Goal: Communication & Community: Share content

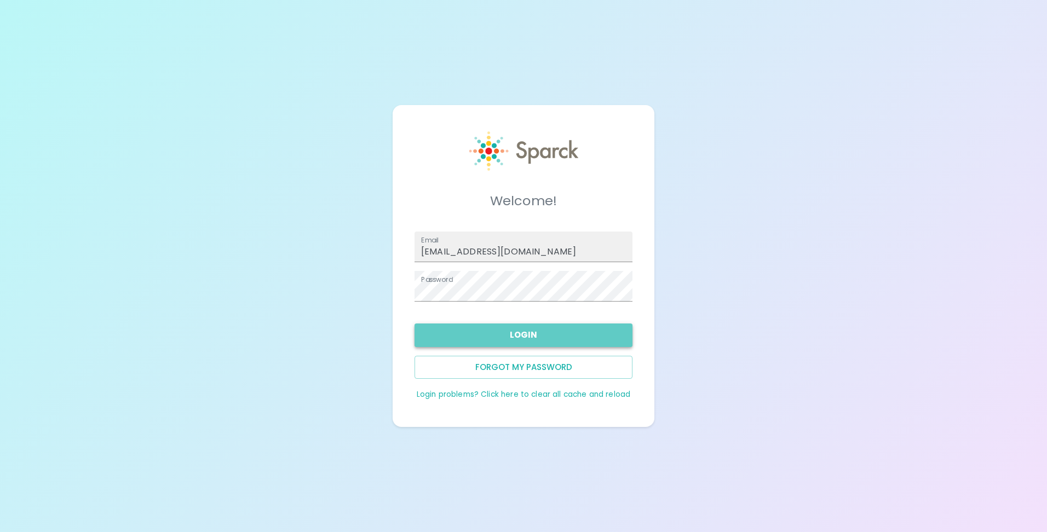
click at [535, 337] on button "Login" at bounding box center [523, 335] width 218 height 23
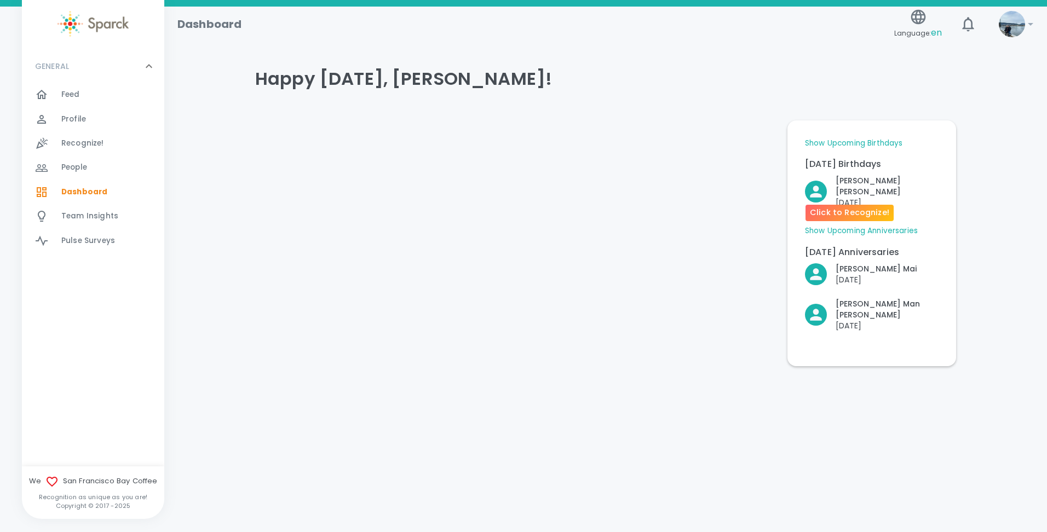
click at [850, 197] on p "[DATE]" at bounding box center [886, 202] width 103 height 11
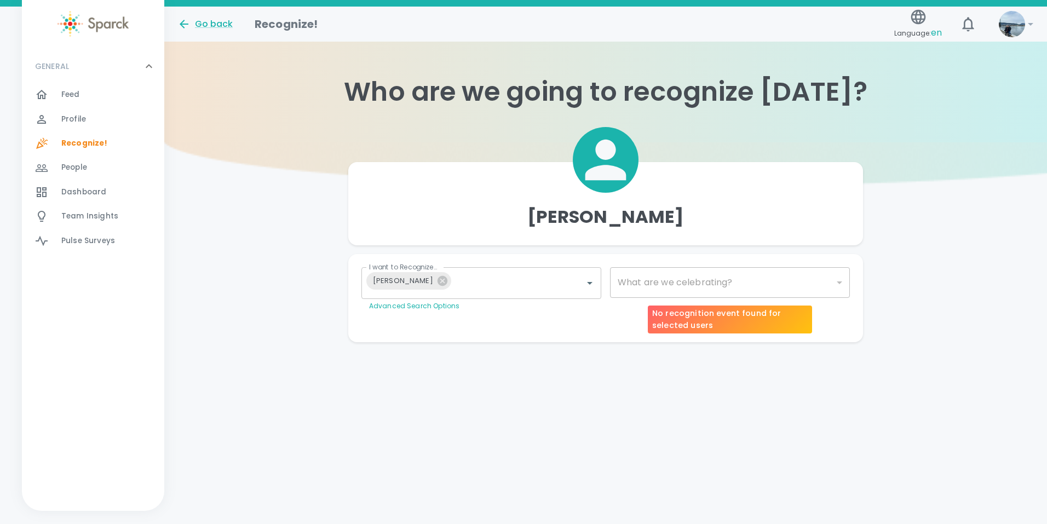
type input "2072"
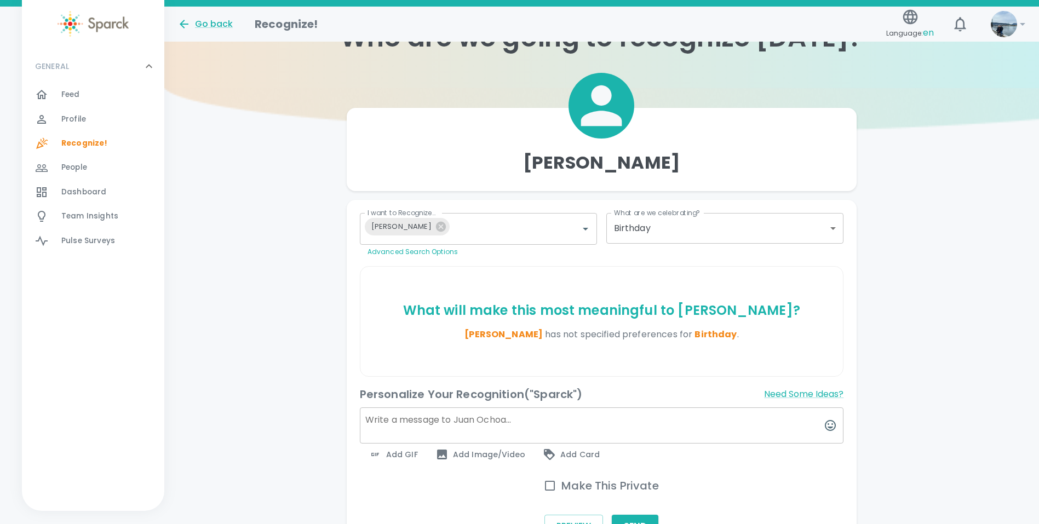
scroll to position [129, 0]
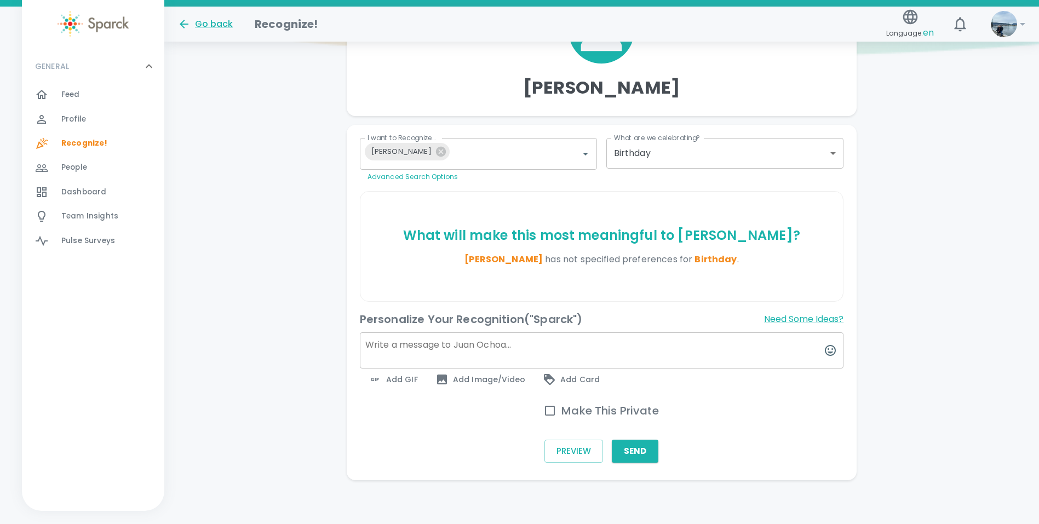
click at [485, 338] on textarea at bounding box center [602, 350] width 484 height 36
click at [506, 342] on textarea "Happy birthday Juan Carlos!!" at bounding box center [602, 350] width 484 height 36
type textarea "Happy birthday Juan Carlos!!"
